Goal: Task Accomplishment & Management: Use online tool/utility

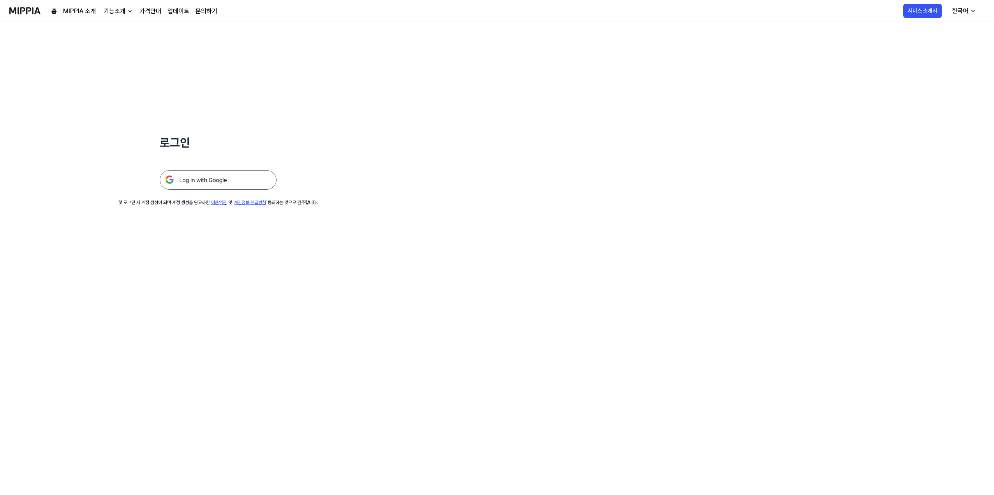
click at [247, 176] on img at bounding box center [218, 179] width 117 height 19
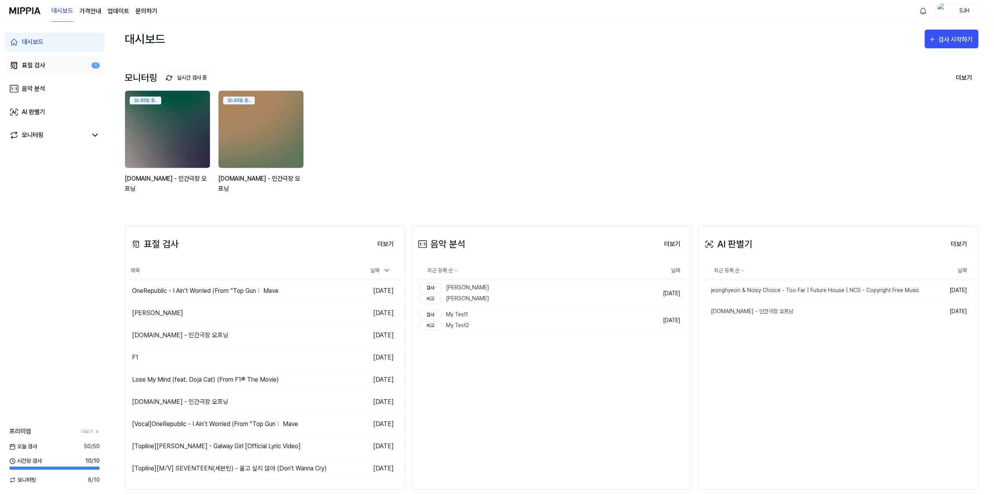
click at [53, 65] on link "표절 검사 1" at bounding box center [55, 65] width 100 height 19
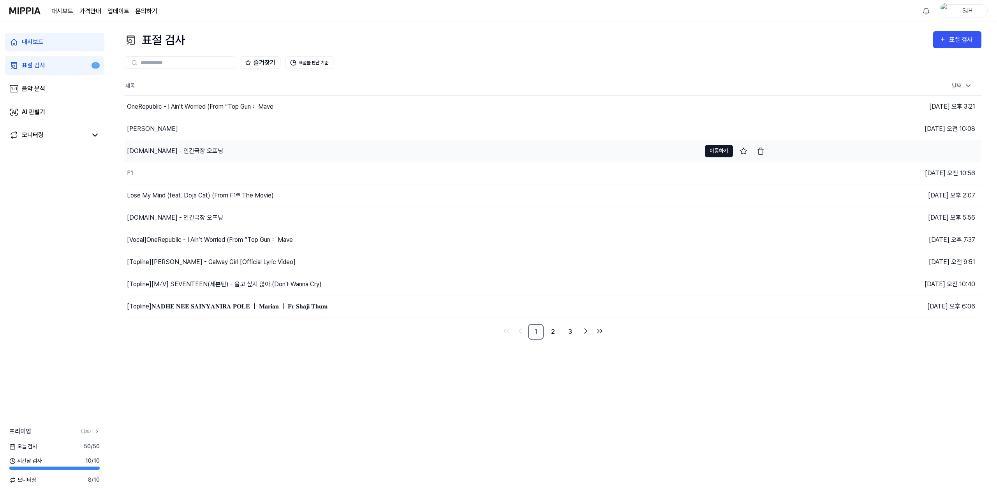
click at [713, 151] on button "이동하기" at bounding box center [719, 151] width 28 height 12
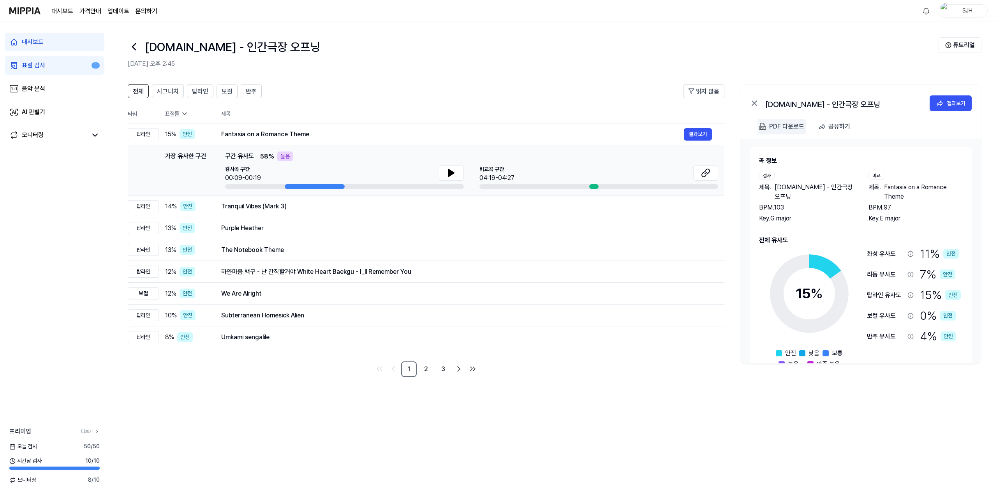
click at [774, 124] on div "PDF 다운로드" at bounding box center [786, 126] width 35 height 10
